Goal: Transaction & Acquisition: Purchase product/service

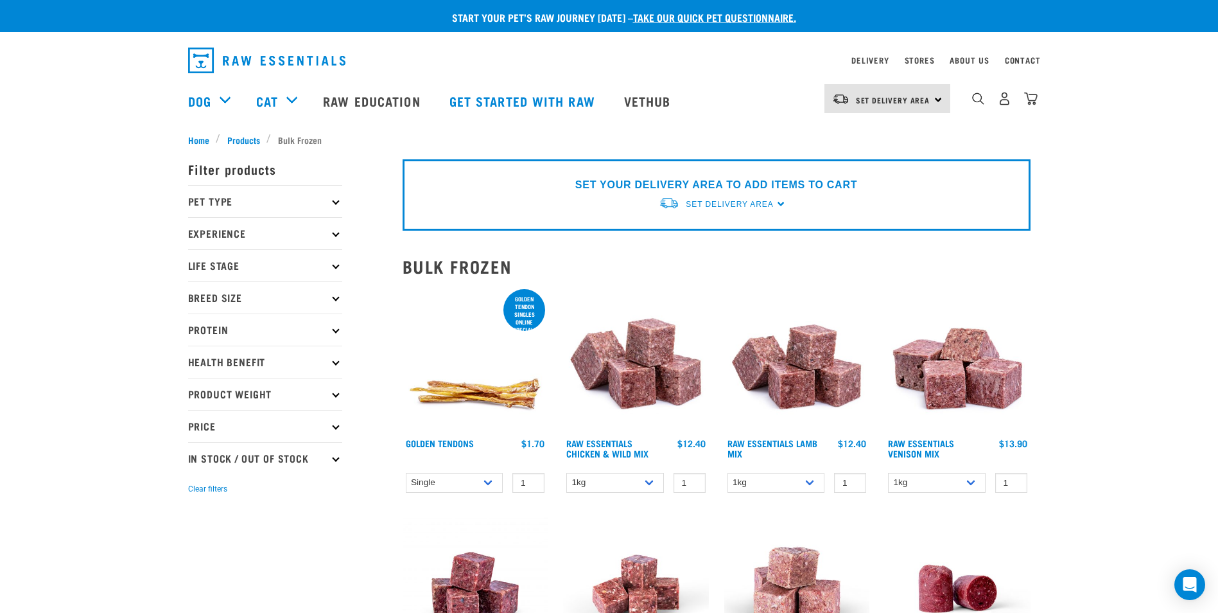
click at [293, 303] on p "Breed Size" at bounding box center [265, 297] width 154 height 32
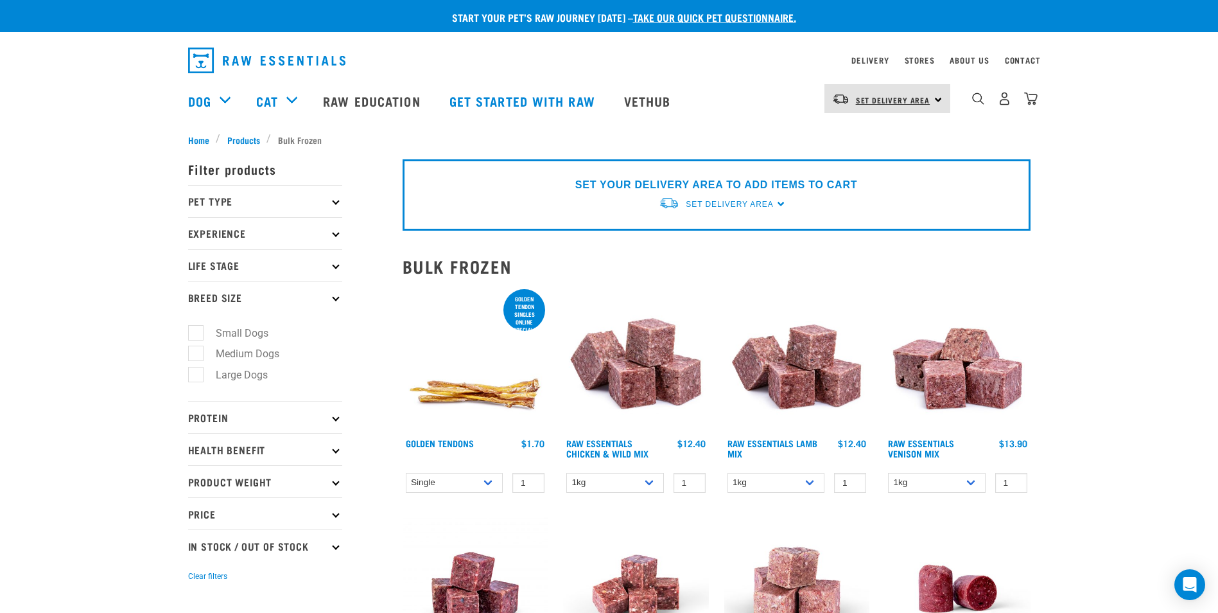
click at [887, 98] on span "Set Delivery Area" at bounding box center [893, 100] width 74 height 4
click at [867, 130] on link "[GEOGRAPHIC_DATA]" at bounding box center [885, 135] width 123 height 28
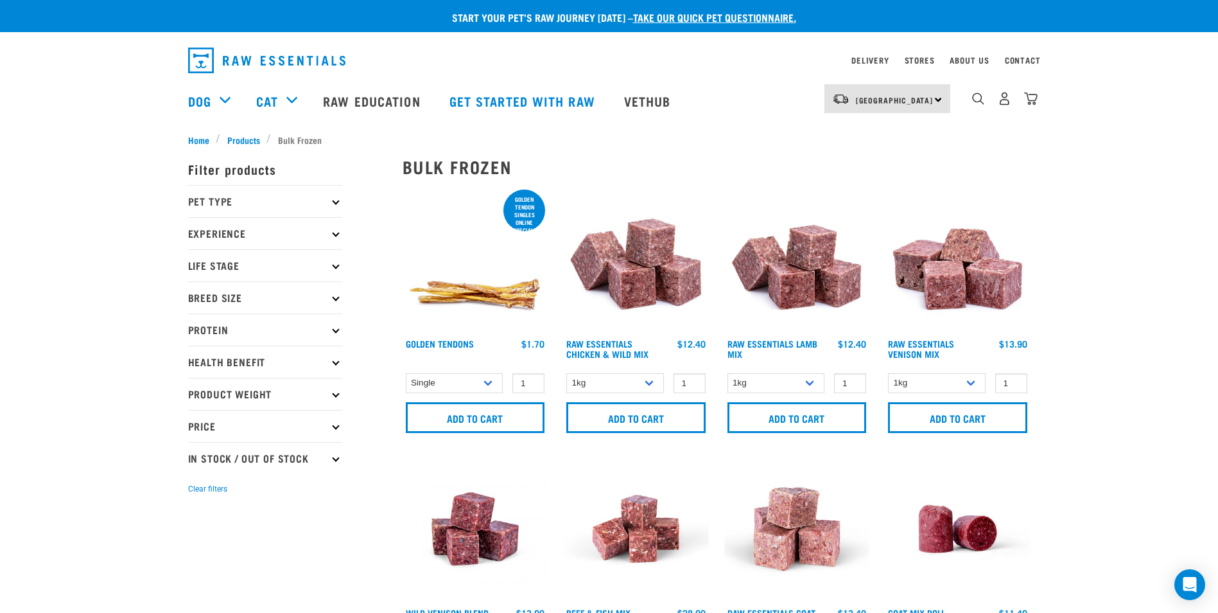
click at [302, 193] on p "Pet Type" at bounding box center [265, 201] width 154 height 32
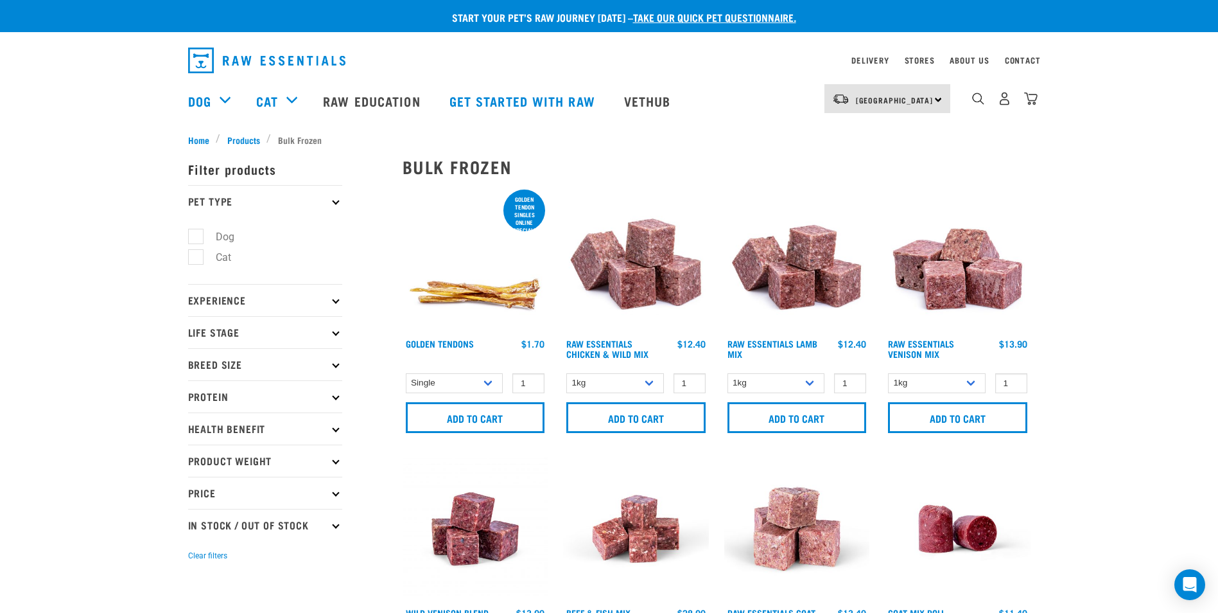
click at [195, 231] on label "Dog" at bounding box center [217, 237] width 44 height 16
click at [194, 231] on input "Dog" at bounding box center [192, 234] width 8 height 8
checkbox input "true"
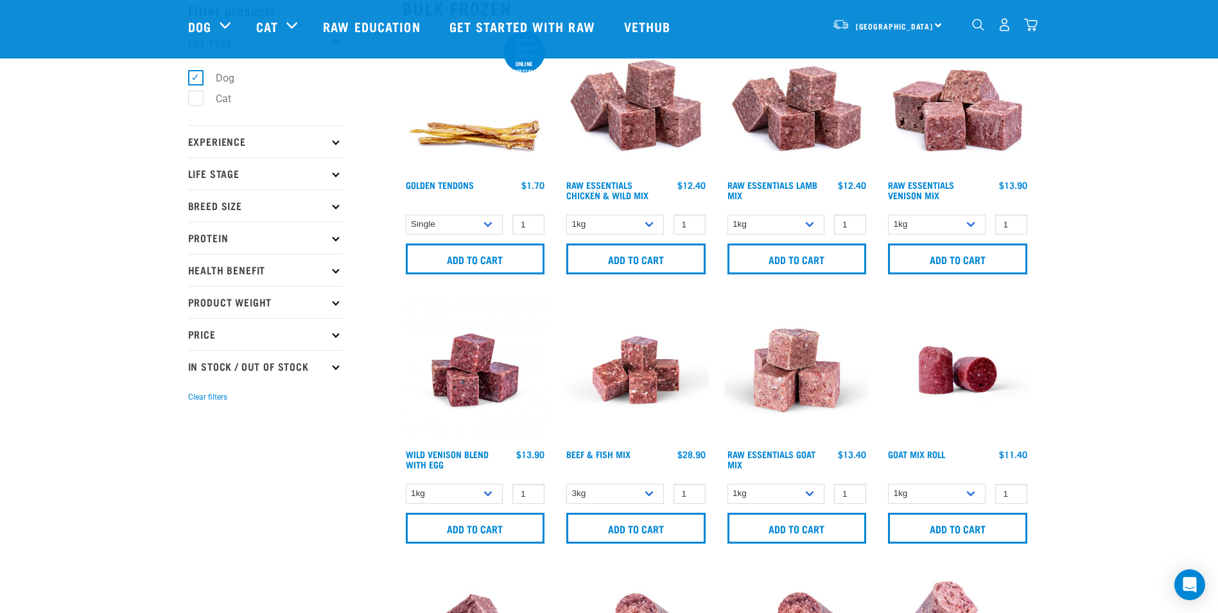
click at [269, 143] on p "Experience" at bounding box center [265, 141] width 154 height 32
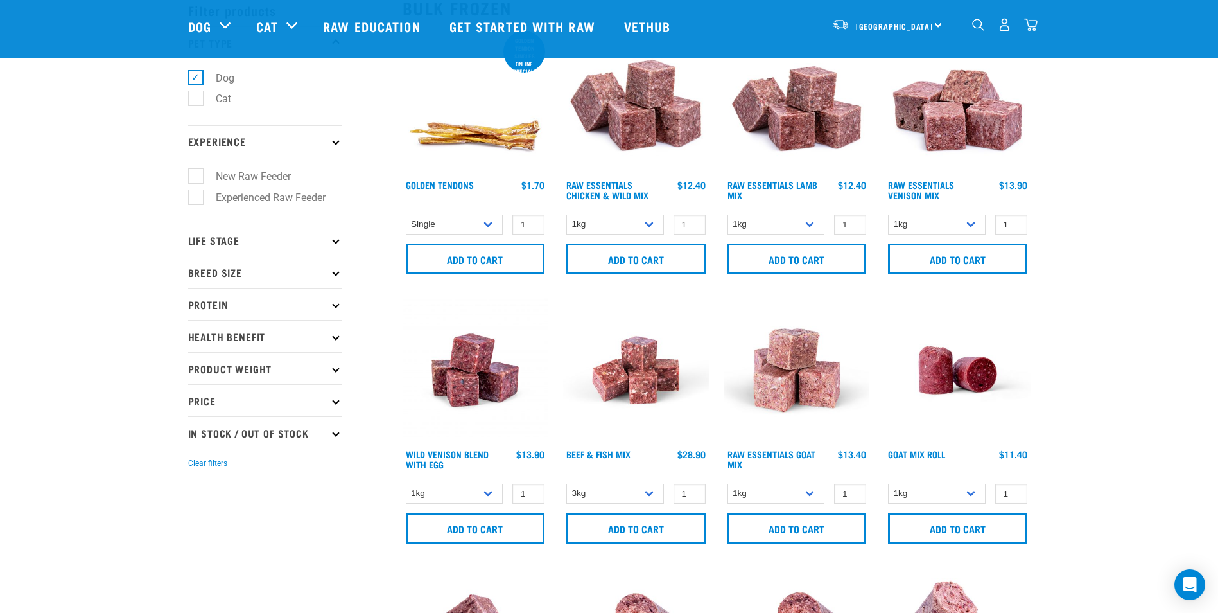
click at [195, 180] on label "New Raw Feeder" at bounding box center [245, 176] width 101 height 16
click at [193, 178] on input "New Raw Feeder" at bounding box center [192, 174] width 8 height 8
checkbox input "true"
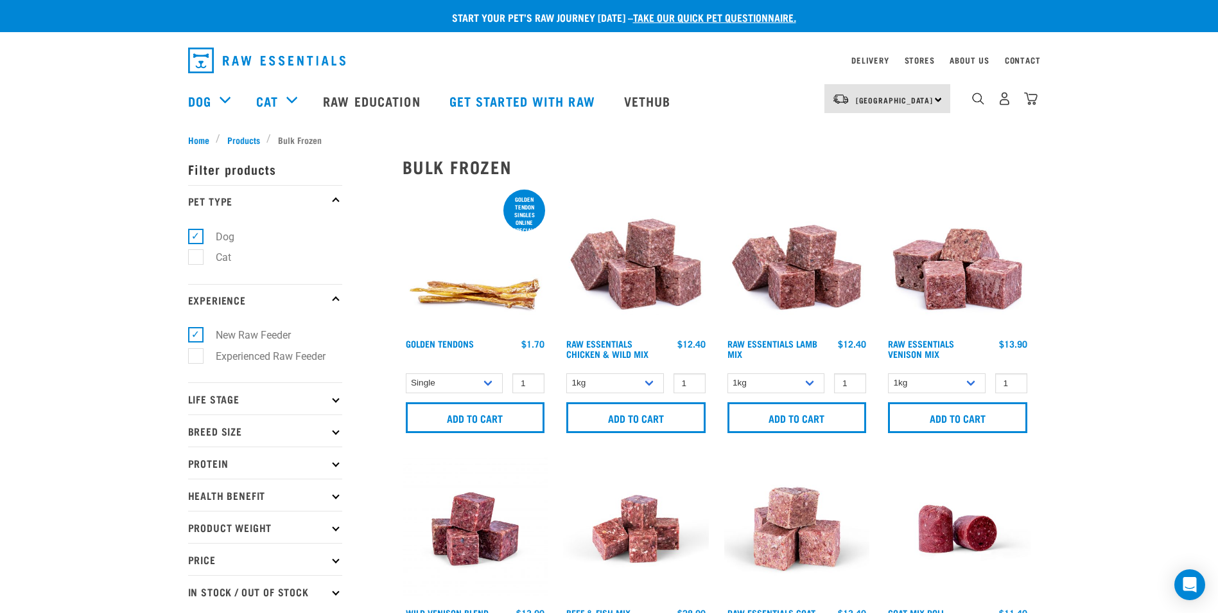
click at [250, 404] on p "Life Stage" at bounding box center [265, 398] width 154 height 32
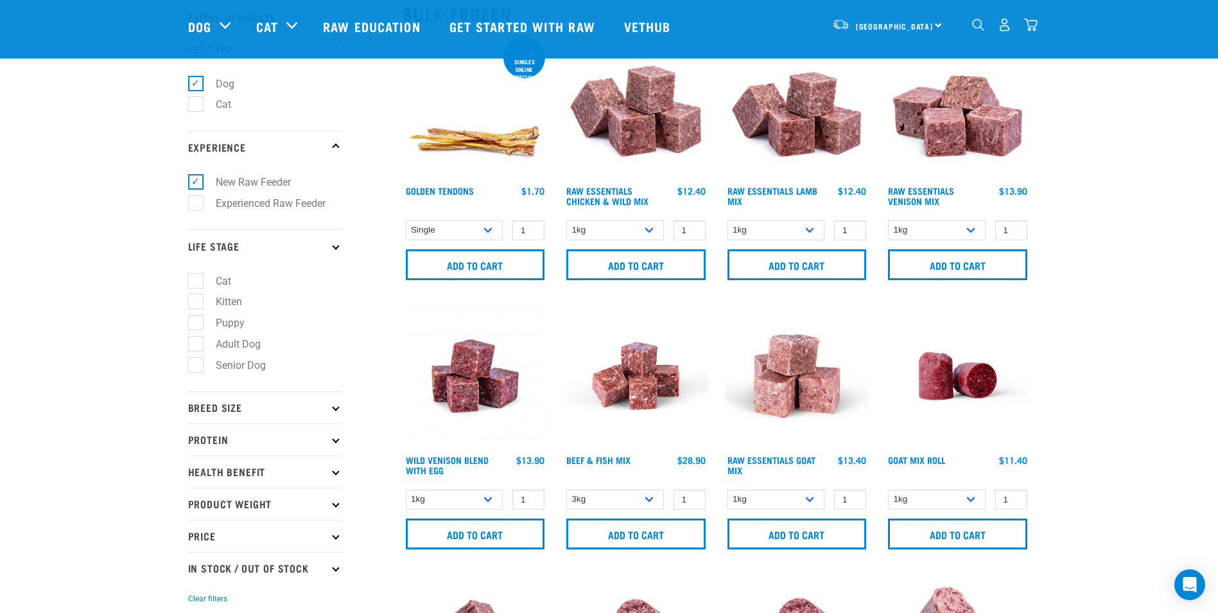
scroll to position [128, 0]
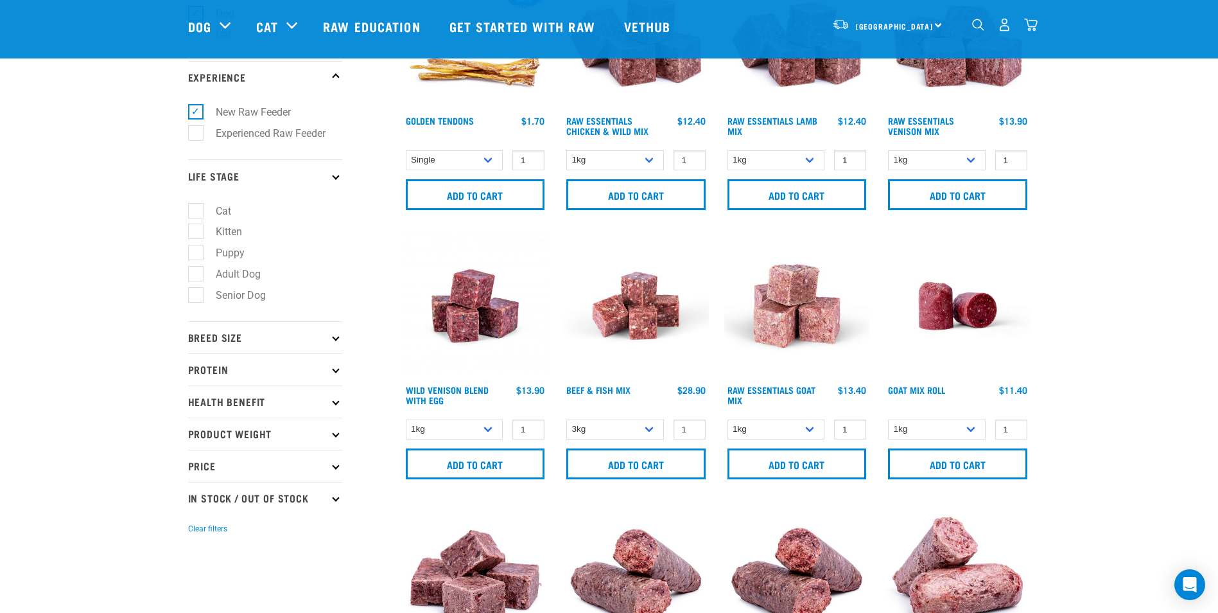
click at [196, 255] on label "Puppy" at bounding box center [222, 253] width 55 height 16
click at [196, 255] on input "Puppy" at bounding box center [192, 251] width 8 height 8
checkbox input "true"
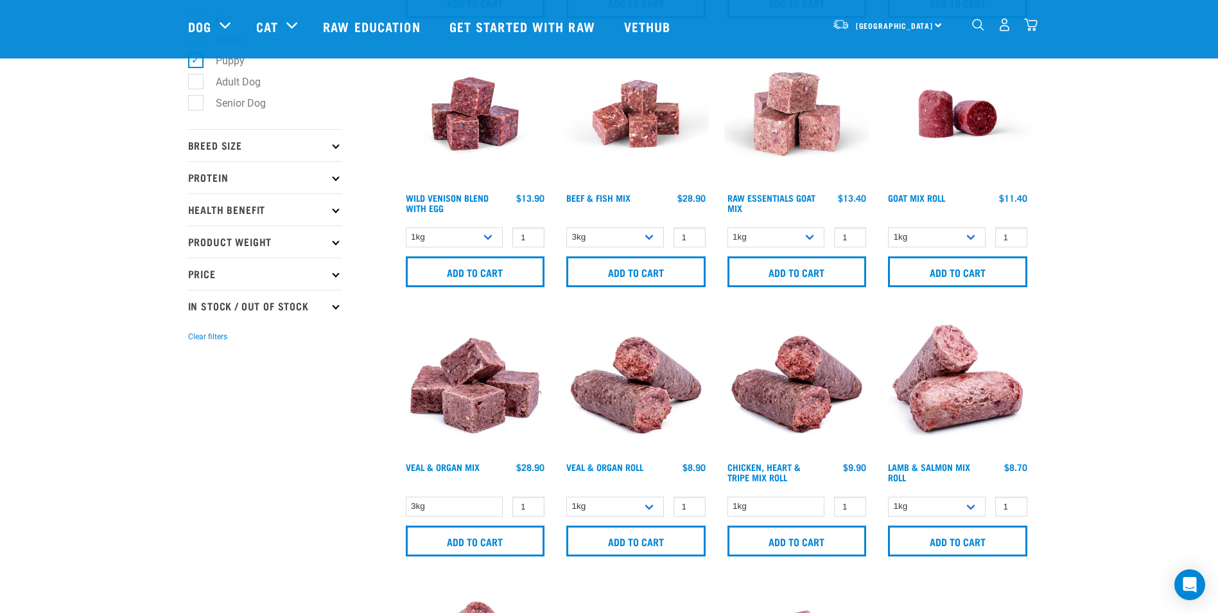
scroll to position [321, 0]
click at [252, 144] on p "Breed Size" at bounding box center [265, 144] width 154 height 32
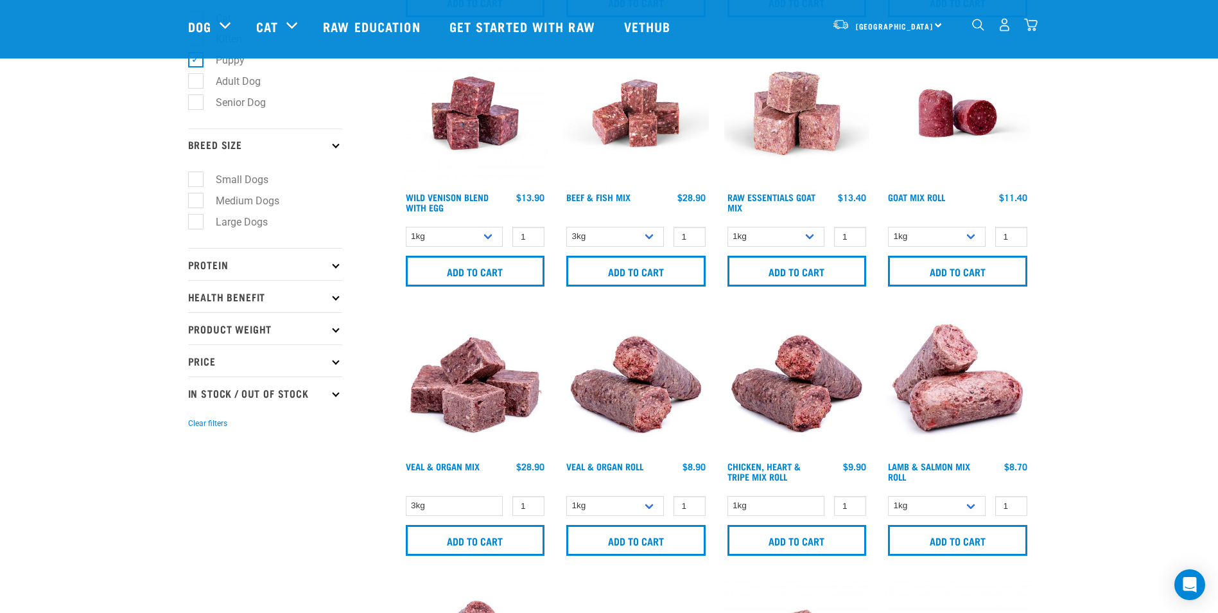
click at [198, 219] on label "Large Dogs" at bounding box center [234, 222] width 78 height 16
click at [196, 219] on input "Large Dogs" at bounding box center [192, 219] width 8 height 8
checkbox input "true"
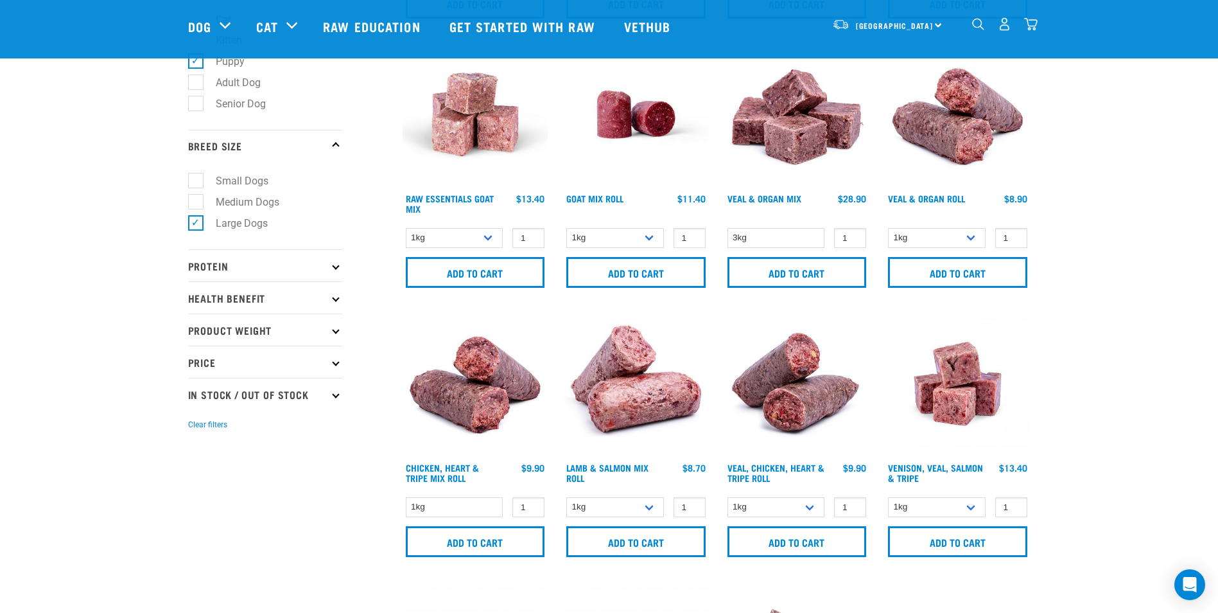
scroll to position [321, 0]
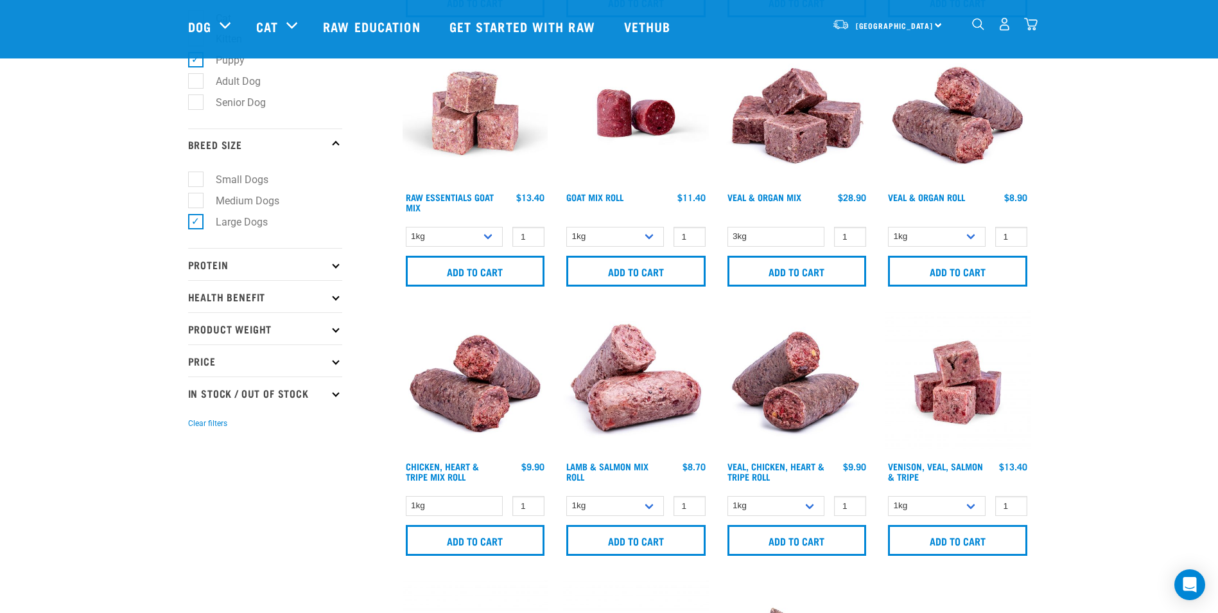
click at [241, 254] on p "Protein" at bounding box center [265, 264] width 154 height 32
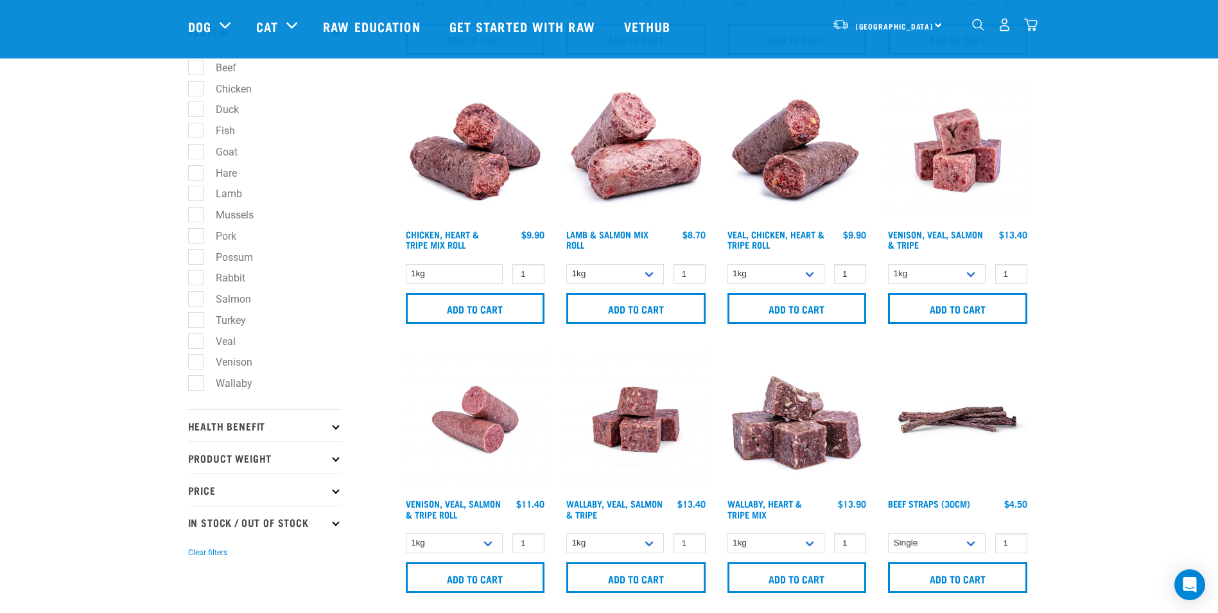
scroll to position [578, 0]
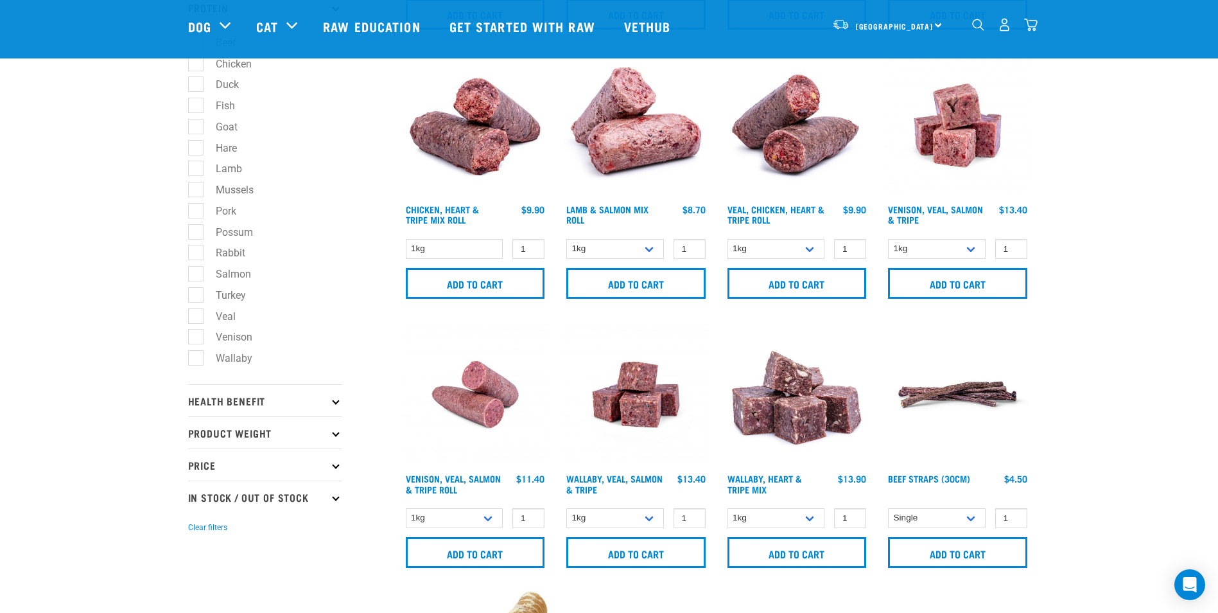
click at [283, 397] on p "Health Benefit" at bounding box center [265, 400] width 154 height 32
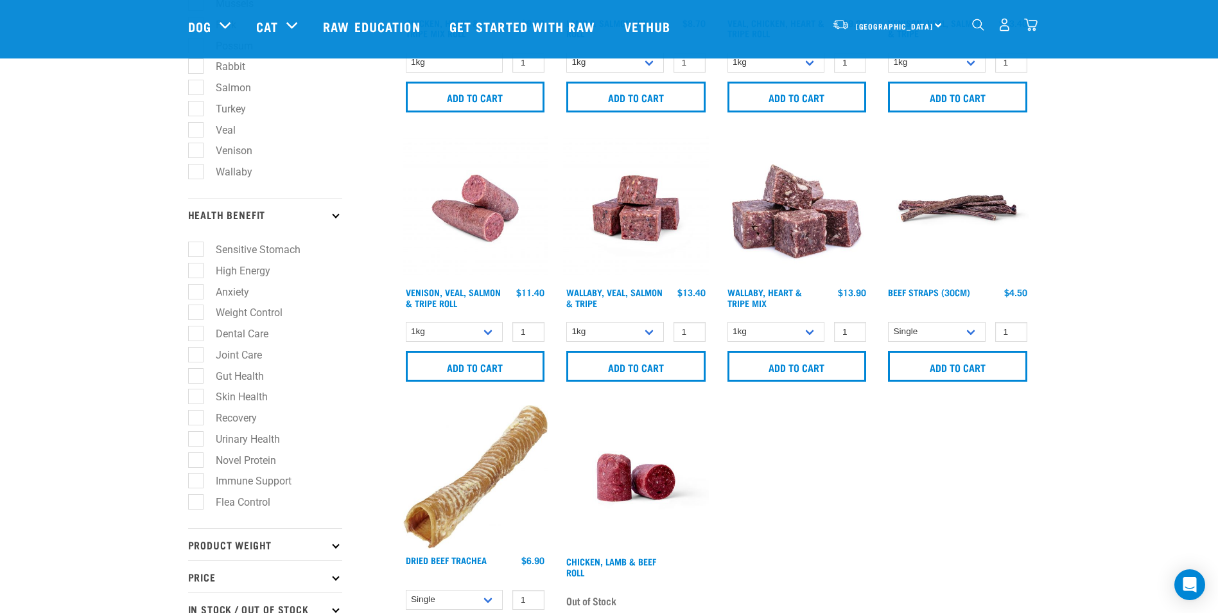
scroll to position [770, 0]
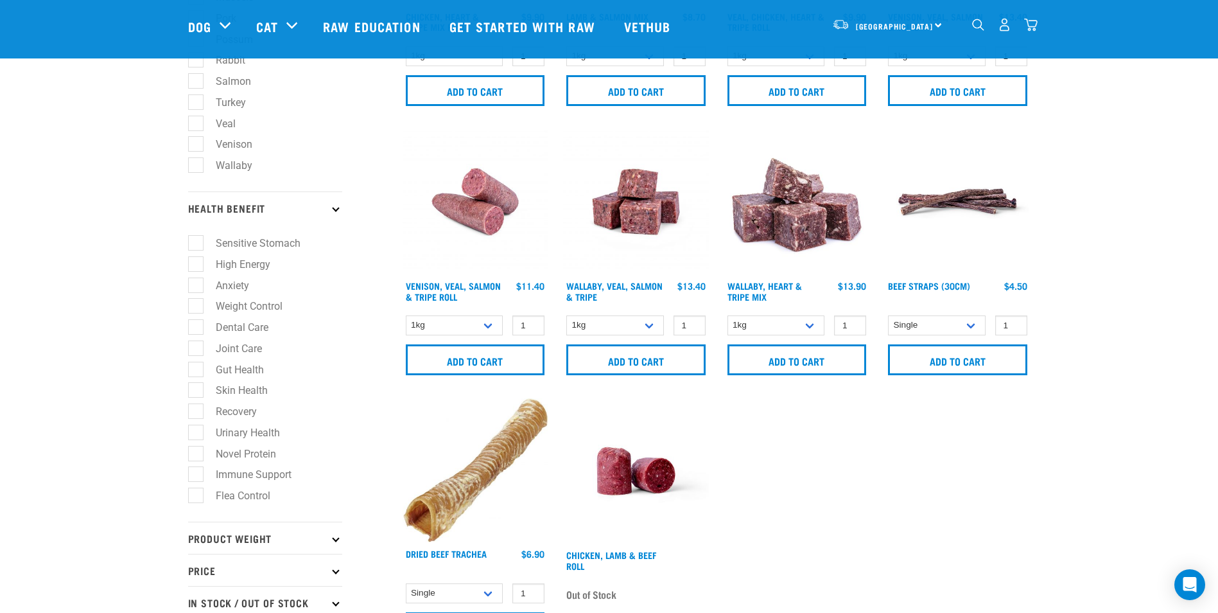
click at [195, 239] on label "Sensitive Stomach" at bounding box center [250, 243] width 110 height 16
click at [195, 239] on input "Sensitive Stomach" at bounding box center [192, 240] width 8 height 8
checkbox input "true"
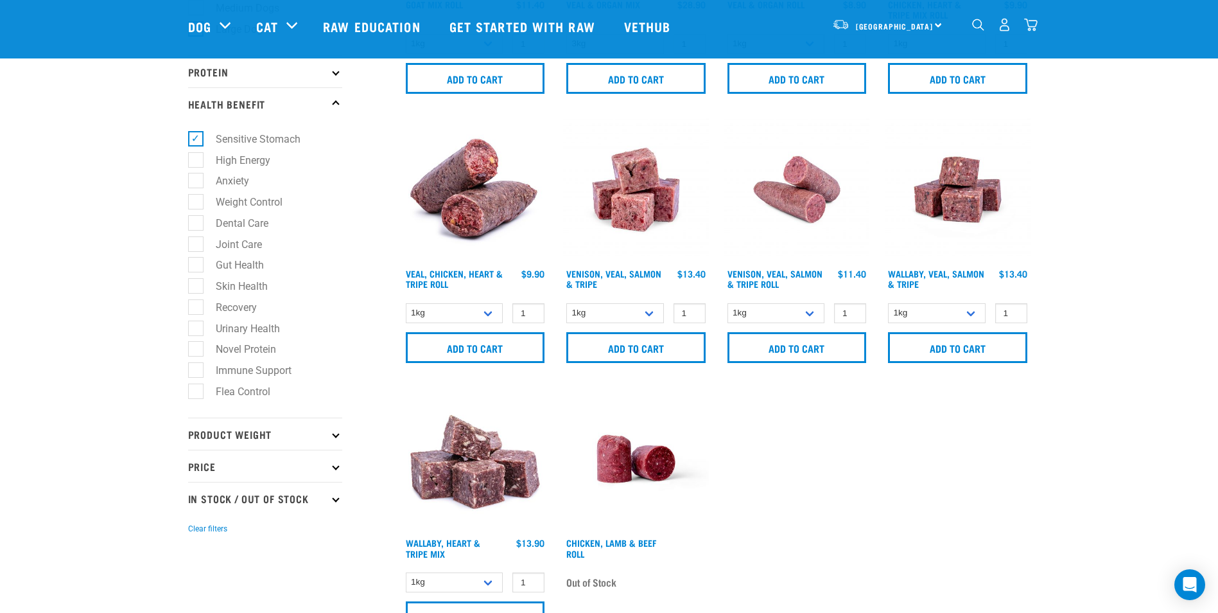
scroll to position [578, 0]
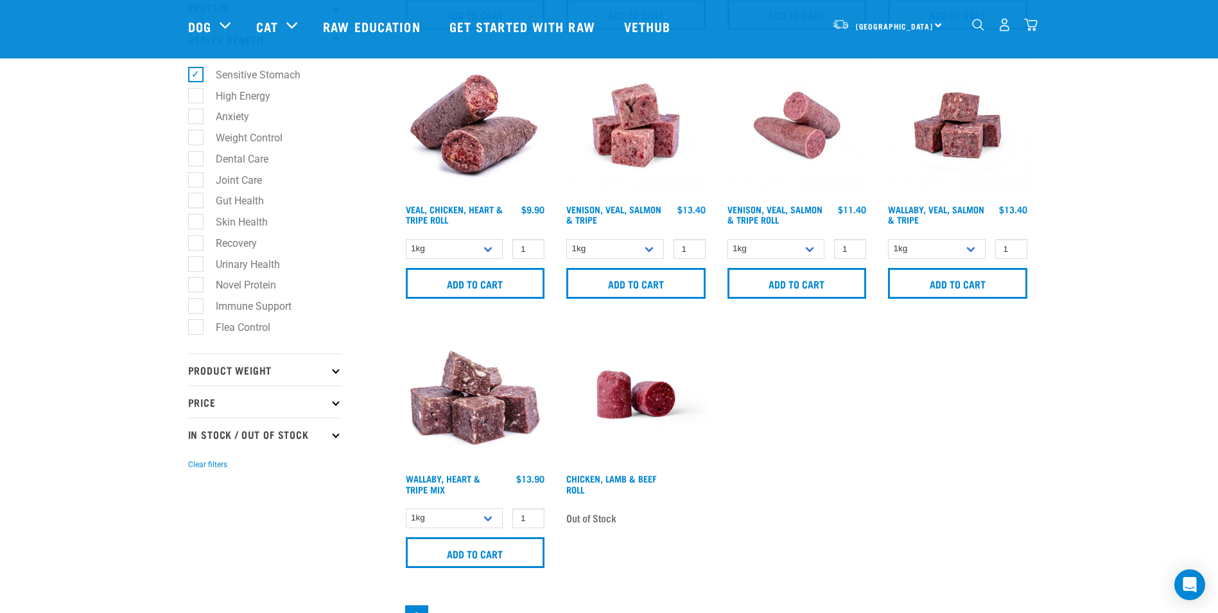
click at [233, 356] on p "Product Weight" at bounding box center [265, 369] width 154 height 32
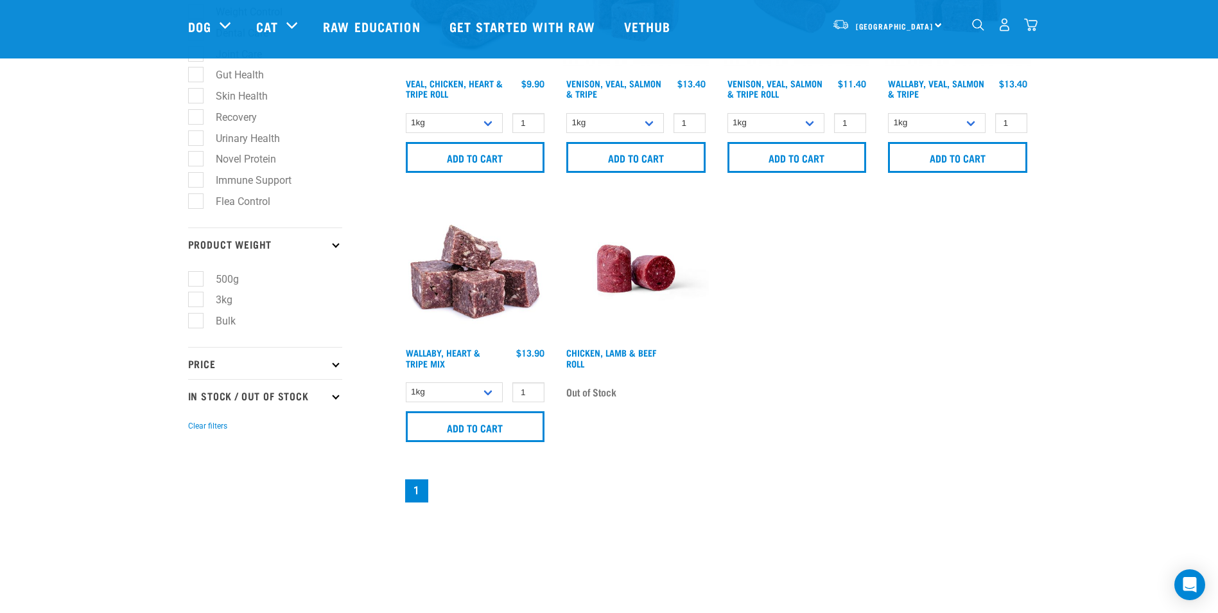
scroll to position [706, 0]
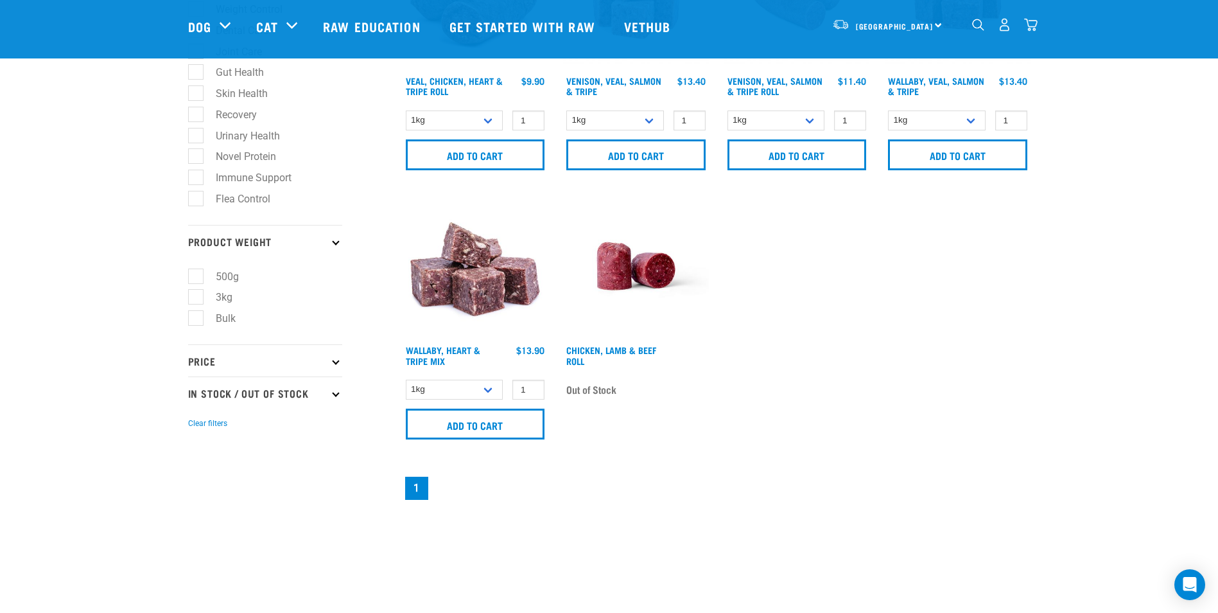
click at [206, 361] on p "Price" at bounding box center [265, 360] width 154 height 32
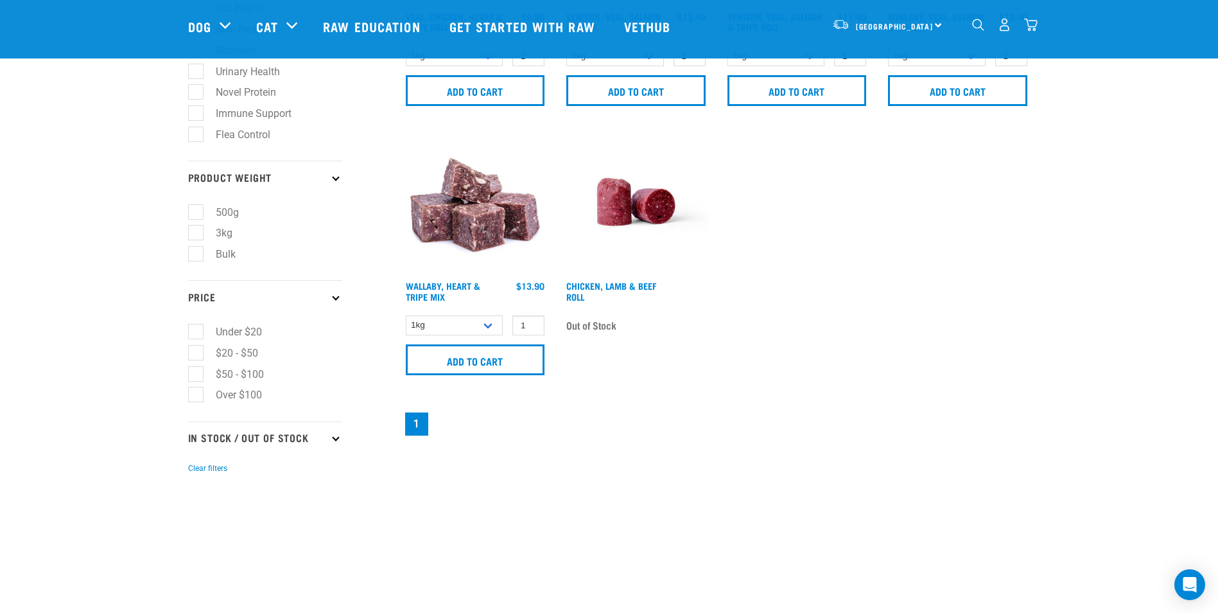
scroll to position [835, 0]
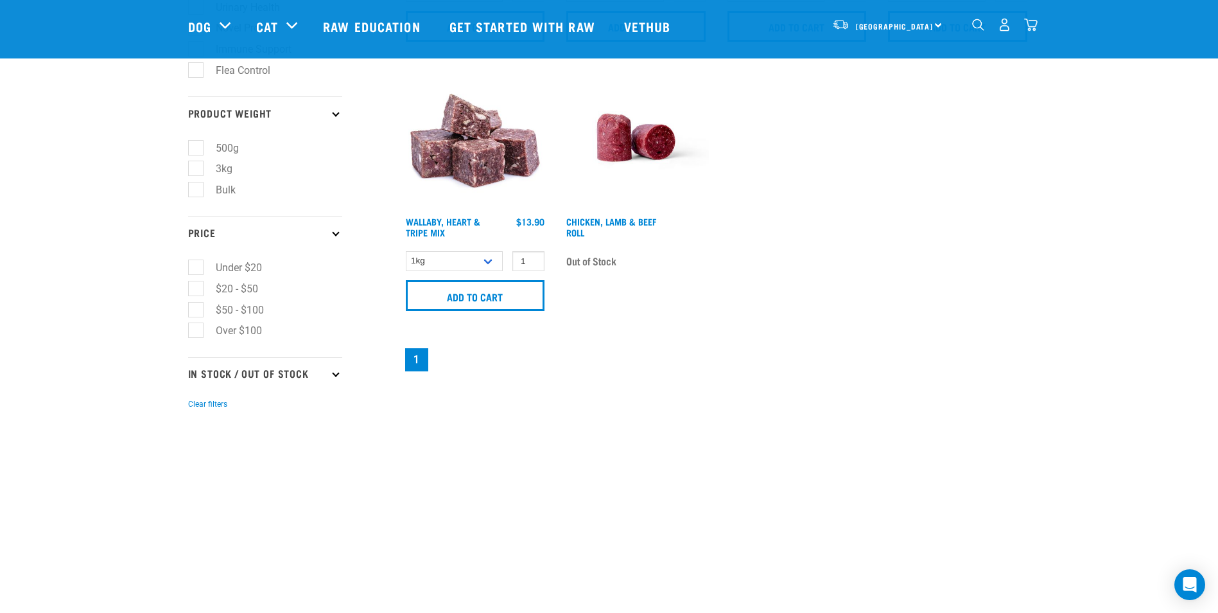
click at [227, 369] on p "In Stock / Out Of Stock" at bounding box center [265, 373] width 154 height 32
click at [195, 402] on label "In Stock" at bounding box center [226, 408] width 62 height 16
click at [195, 402] on input "In Stock" at bounding box center [192, 406] width 8 height 8
checkbox input "true"
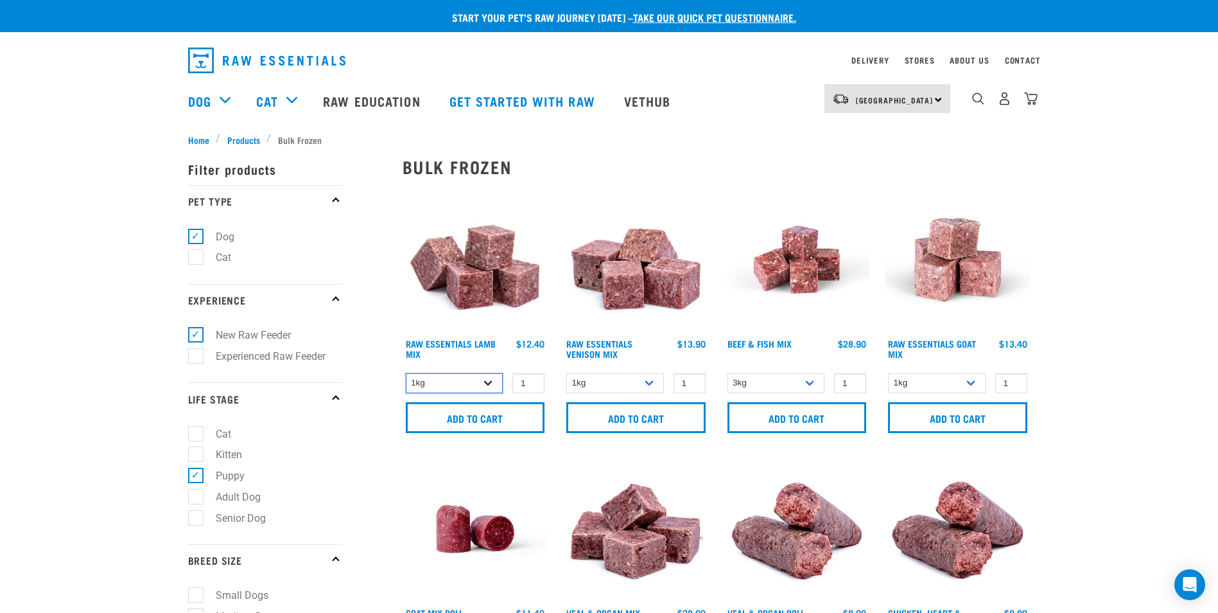
click at [496, 374] on select "1kg 3kg Bulk (10kg)" at bounding box center [455, 383] width 98 height 20
click at [406, 373] on select "1kg 3kg Bulk (10kg)" at bounding box center [455, 383] width 98 height 20
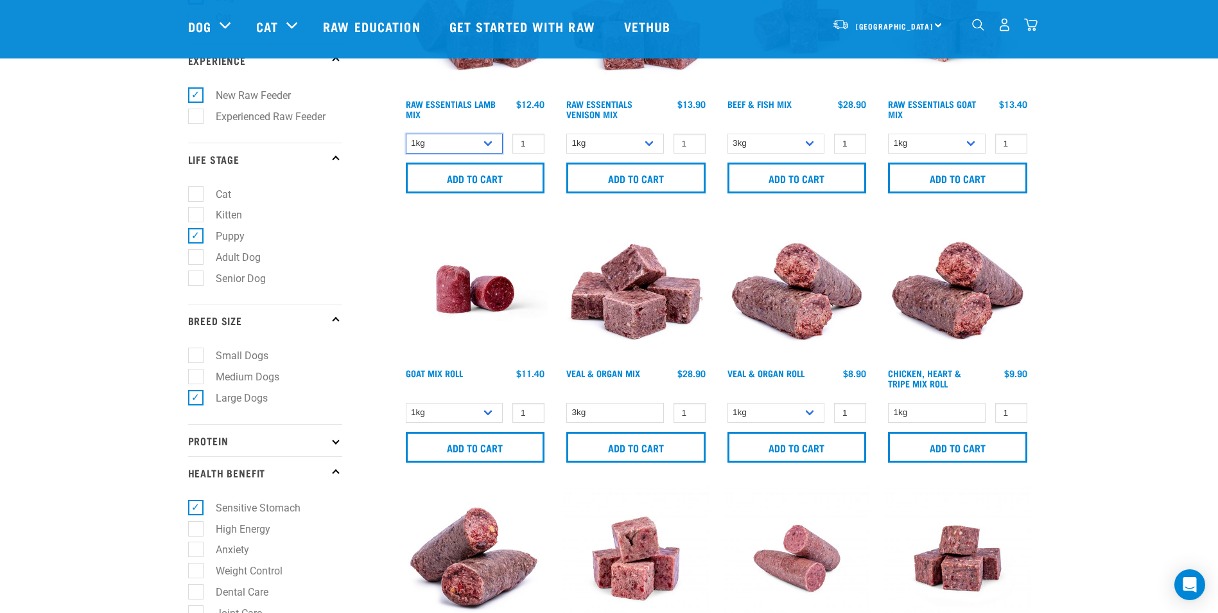
scroll to position [64, 0]
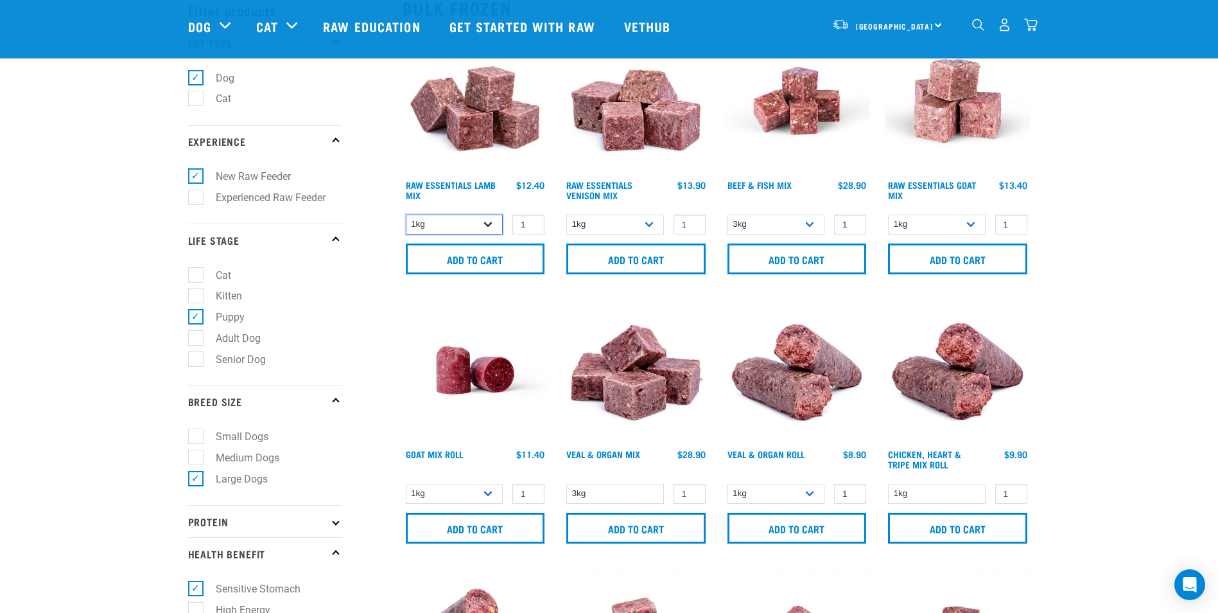
click at [485, 221] on select "1kg 3kg Bulk (10kg)" at bounding box center [455, 224] width 98 height 20
click at [406, 214] on select "1kg 3kg Bulk (10kg)" at bounding box center [455, 224] width 98 height 20
click at [492, 223] on select "1kg 3kg Bulk (10kg)" at bounding box center [455, 224] width 98 height 20
select select "18"
click at [406, 214] on select "1kg 3kg Bulk (10kg)" at bounding box center [455, 224] width 98 height 20
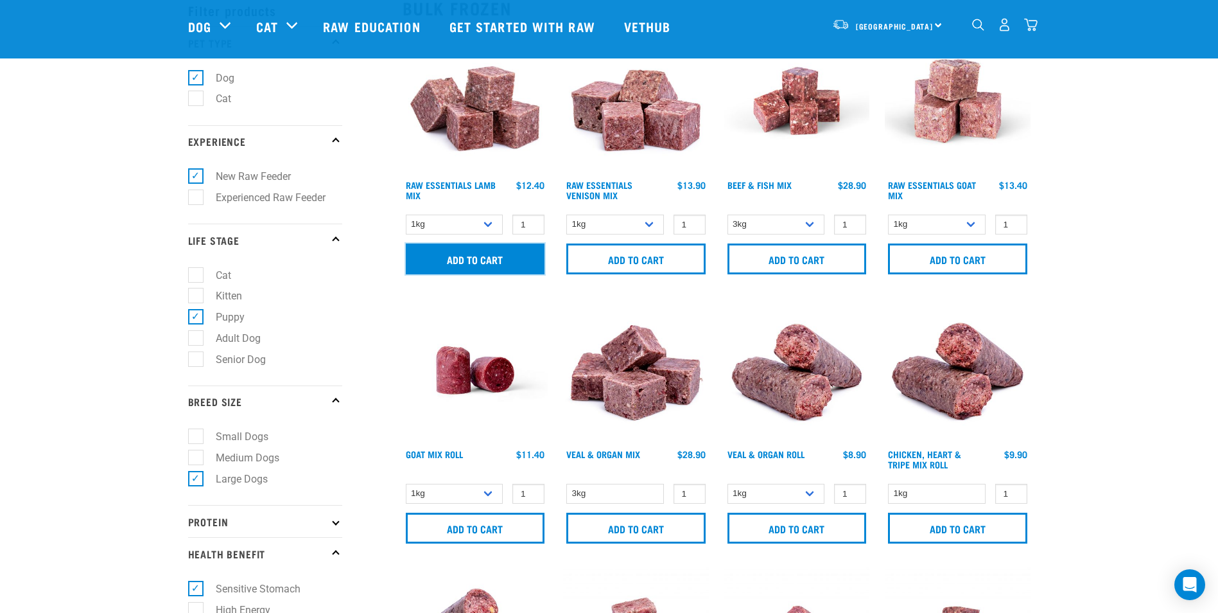
click at [474, 259] on input "Add to cart" at bounding box center [475, 258] width 139 height 31
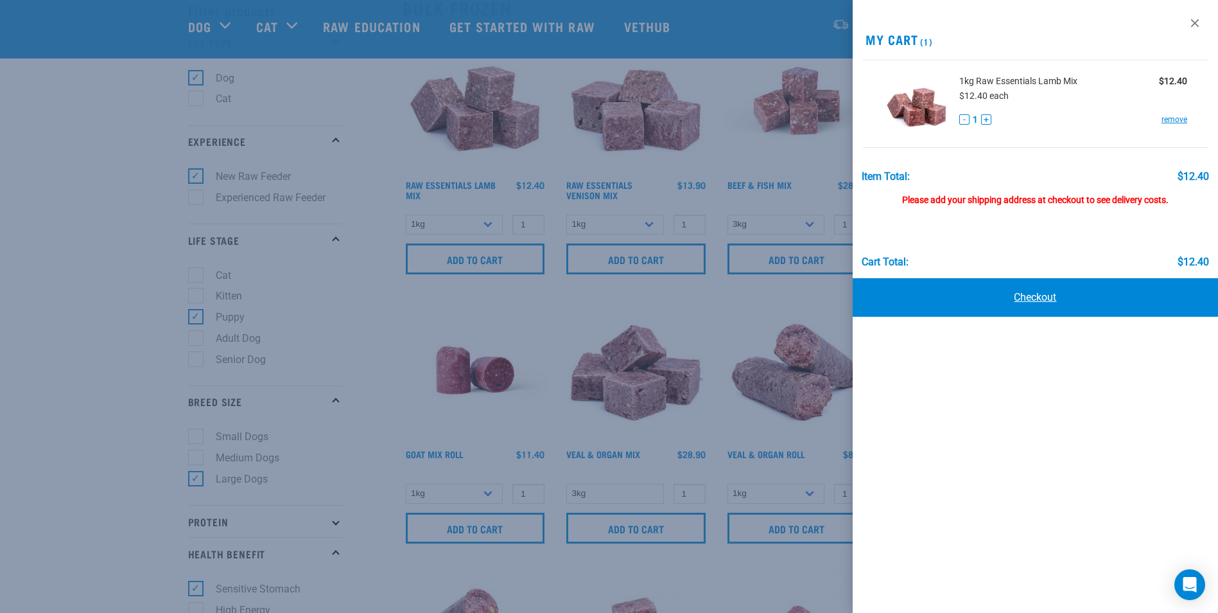
click at [999, 295] on link "Checkout" at bounding box center [1035, 297] width 365 height 39
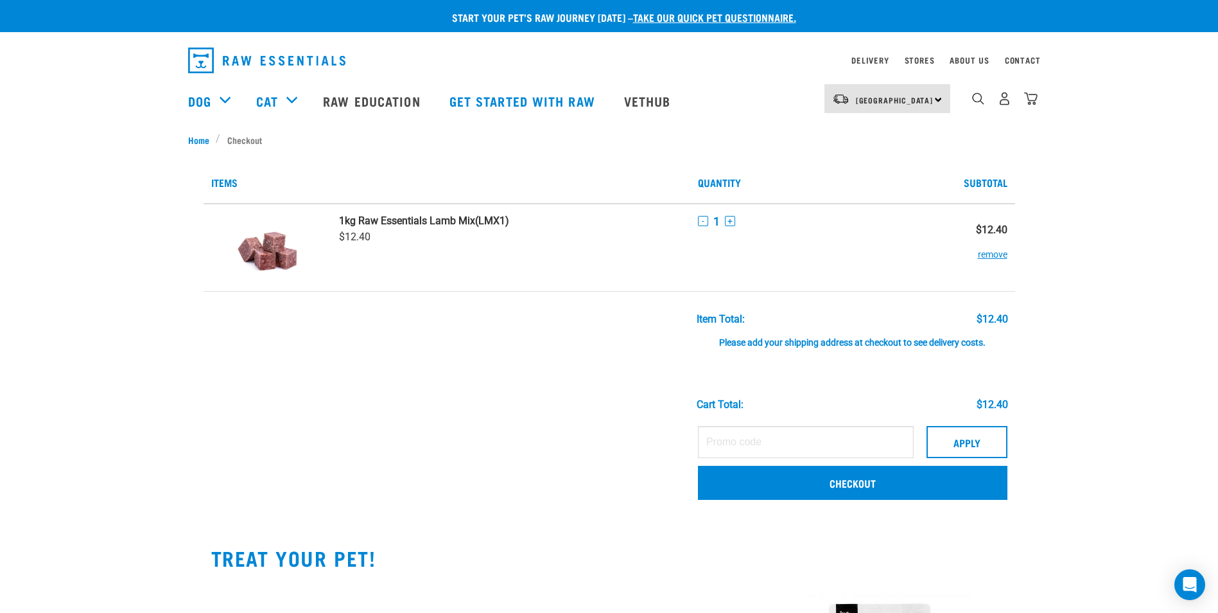
click at [880, 342] on div "Please add your shipping address at checkout to see delivery costs." at bounding box center [852, 336] width 311 height 23
click at [845, 487] on link "Checkout" at bounding box center [852, 481] width 309 height 33
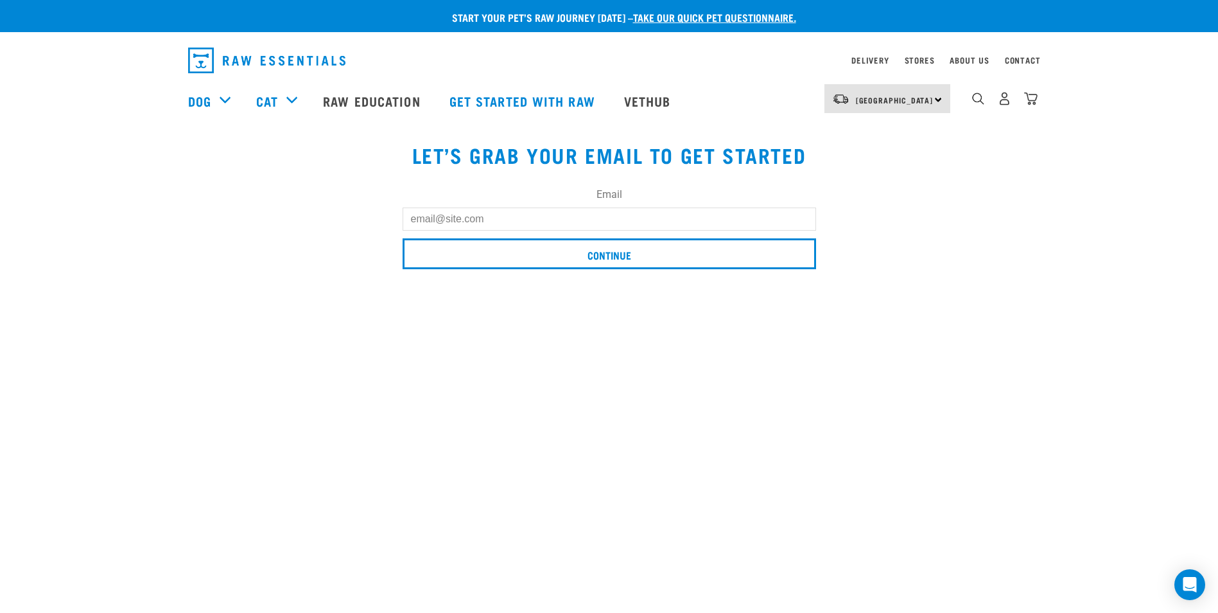
click at [541, 216] on input "Email" at bounding box center [609, 218] width 413 height 23
type input "[EMAIL_ADDRESS][DOMAIN_NAME]"
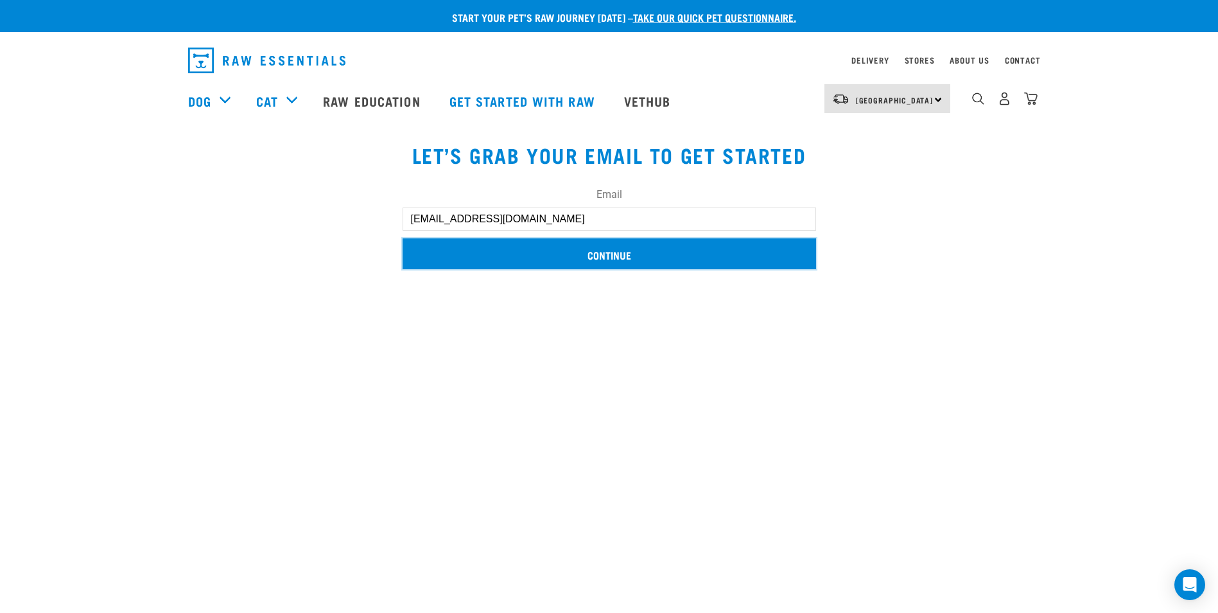
click at [514, 257] on input "Continue" at bounding box center [609, 253] width 413 height 31
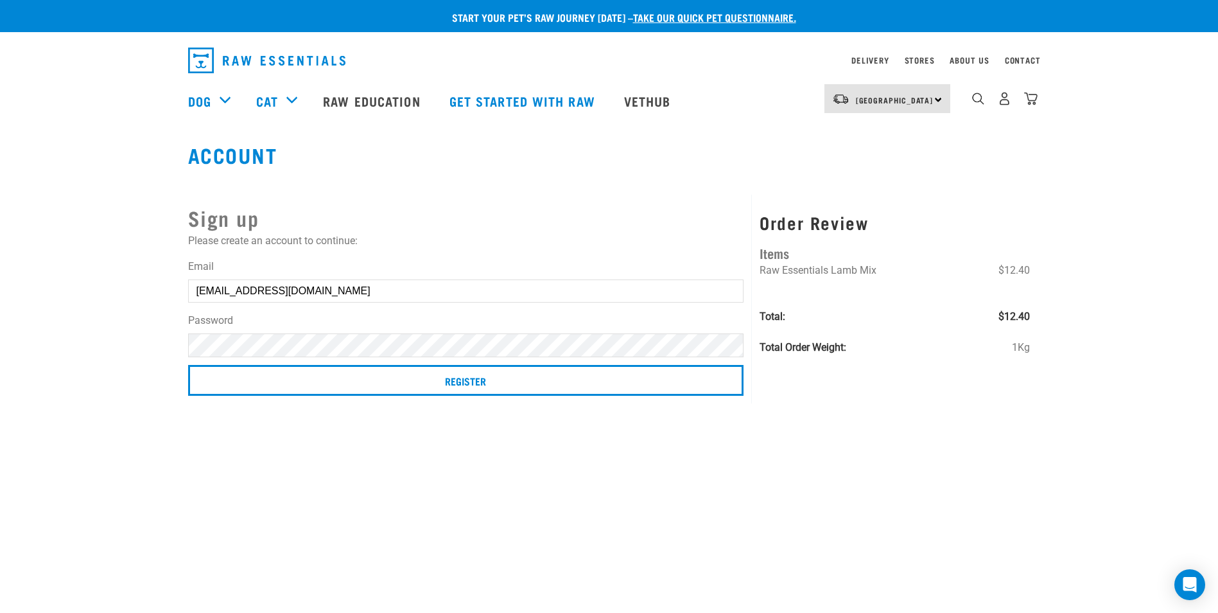
click at [1021, 402] on div "Order Review Items Raw Essentials Lamb Mix $12.40 Total: $12.40 Total Order Wei…" at bounding box center [895, 299] width 286 height 209
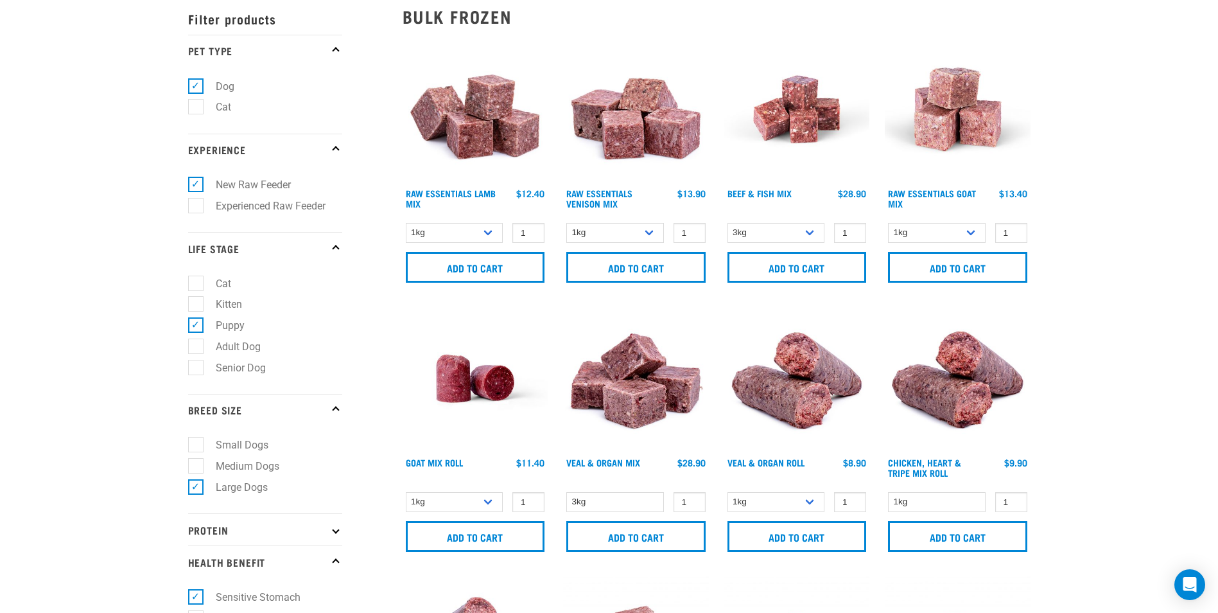
click at [96, 316] on div "Start your pet’s raw journey [DATE] – take our quick pet questionnaire. Deliver…" at bounding box center [609, 501] width 1218 height 1303
